Goal: Check status: Check status

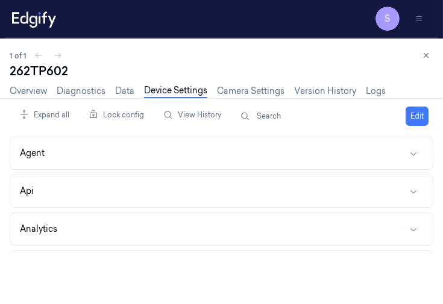
scroll to position [618, 0]
click at [30, 89] on link "Overview" at bounding box center [28, 91] width 37 height 14
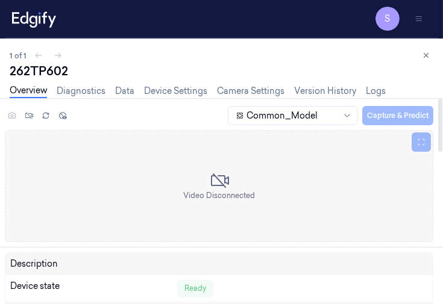
click at [395, 55] on div "1 of 1" at bounding box center [221, 55] width 423 height 14
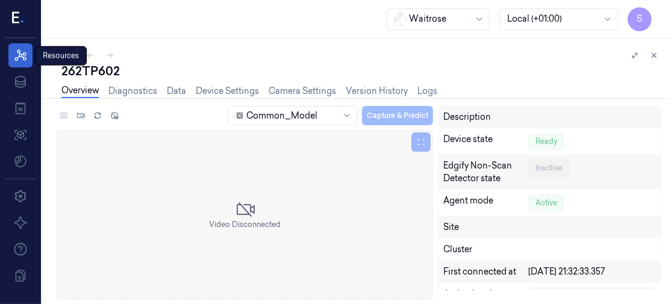
click at [23, 54] on icon at bounding box center [20, 54] width 12 height 11
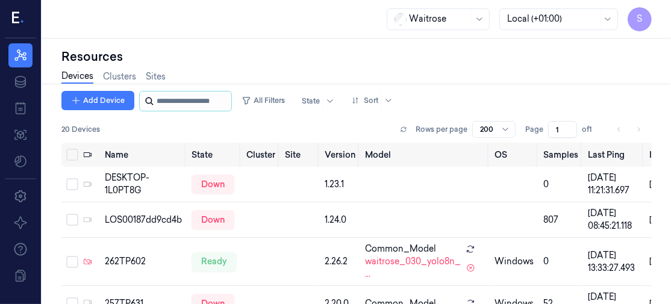
click at [180, 108] on input "string" at bounding box center [193, 101] width 72 height 19
type input "********"
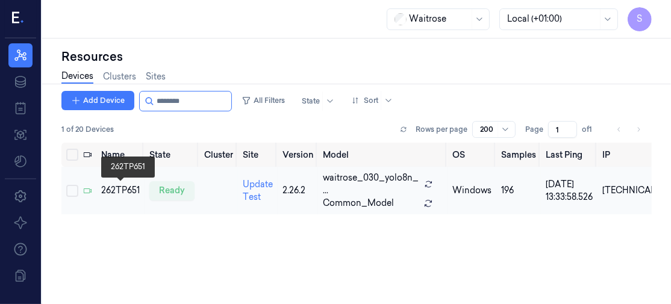
click at [122, 190] on div "262TP651" at bounding box center [120, 190] width 39 height 13
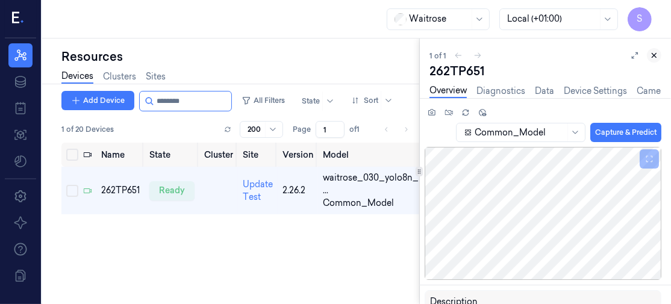
click at [442, 51] on button at bounding box center [654, 55] width 14 height 14
